Goal: Information Seeking & Learning: Learn about a topic

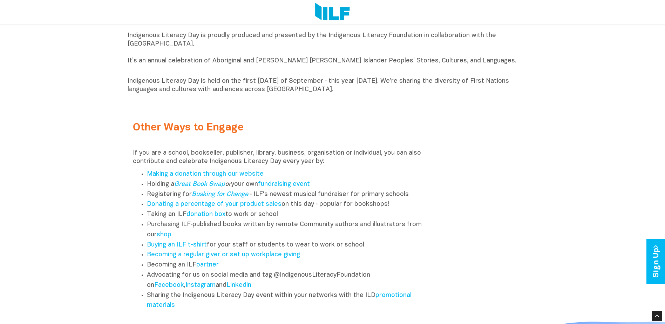
scroll to position [842, 0]
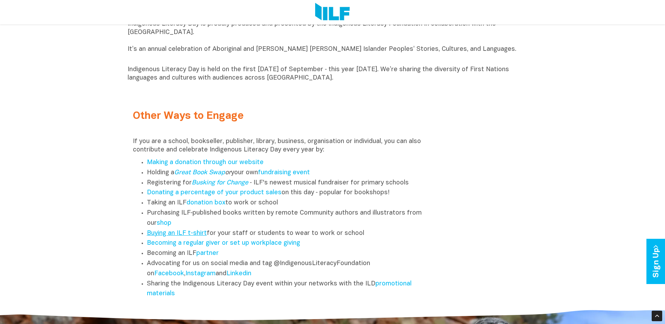
click at [179, 236] on link "Buying an ILF t-shirt" at bounding box center [177, 233] width 60 height 6
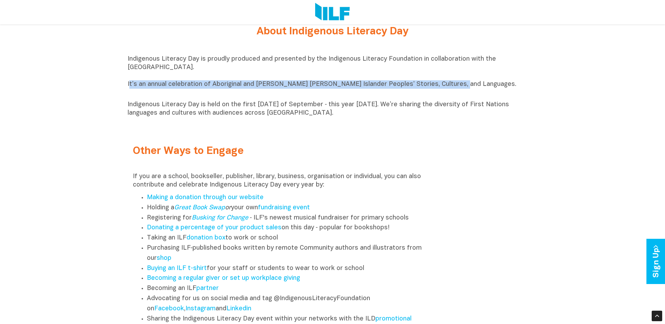
drag, startPoint x: 128, startPoint y: 87, endPoint x: 454, endPoint y: 91, distance: 325.5
click at [454, 91] on p "Indigenous Literacy Day is proudly produced and presented by the Indigenous Lit…" at bounding box center [333, 76] width 410 height 42
drag, startPoint x: 454, startPoint y: 91, endPoint x: 428, endPoint y: 87, distance: 26.6
copy p "t’s an annual celebration of Aboriginal and Torres Strait Islander Peoples’ Sto…"
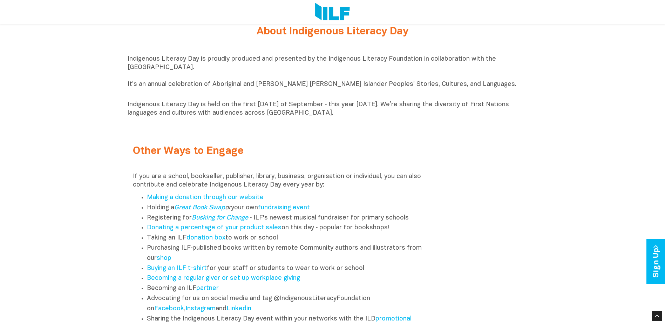
click at [412, 156] on h2 "Other Ways to Engage" at bounding box center [281, 152] width 297 height 12
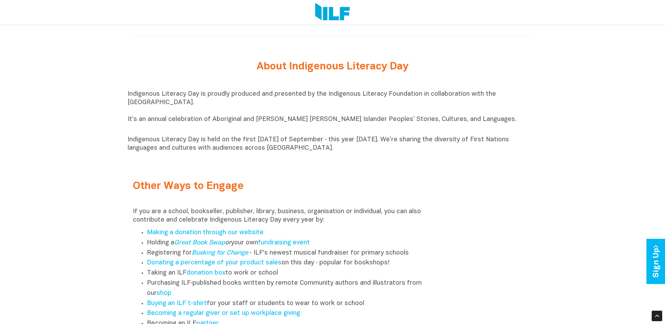
click at [256, 72] on h2 "About Indigenous Literacy Day" at bounding box center [332, 67] width 263 height 12
drag, startPoint x: 287, startPoint y: 69, endPoint x: 377, endPoint y: 160, distance: 127.5
copy div "Indigenous Literacy Day Indigenous Literacy Day is proudly produced and present…"
click at [493, 247] on div "Other Ways to Engage If you are a school, bookseller, publisher, library, busin…" at bounding box center [333, 270] width 410 height 206
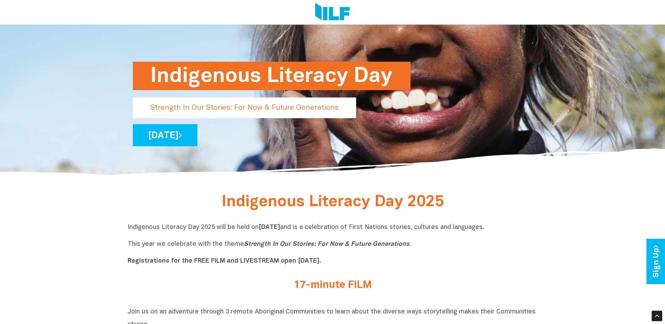
scroll to position [42, 0]
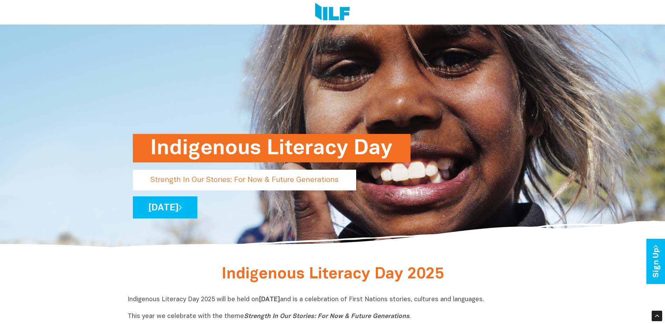
click at [450, 96] on div "Indigenous Literacy Day Strength In Our Stories: For Now & Future Generations W…" at bounding box center [333, 120] width 410 height 258
click at [408, 185] on div "Indigenous Literacy Day" at bounding box center [333, 172] width 400 height 28
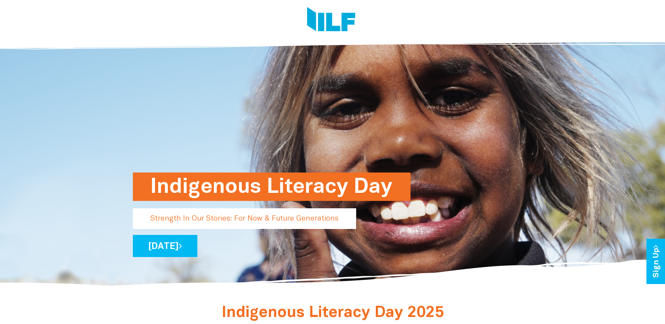
scroll to position [0, 0]
